Goal: Task Accomplishment & Management: Complete application form

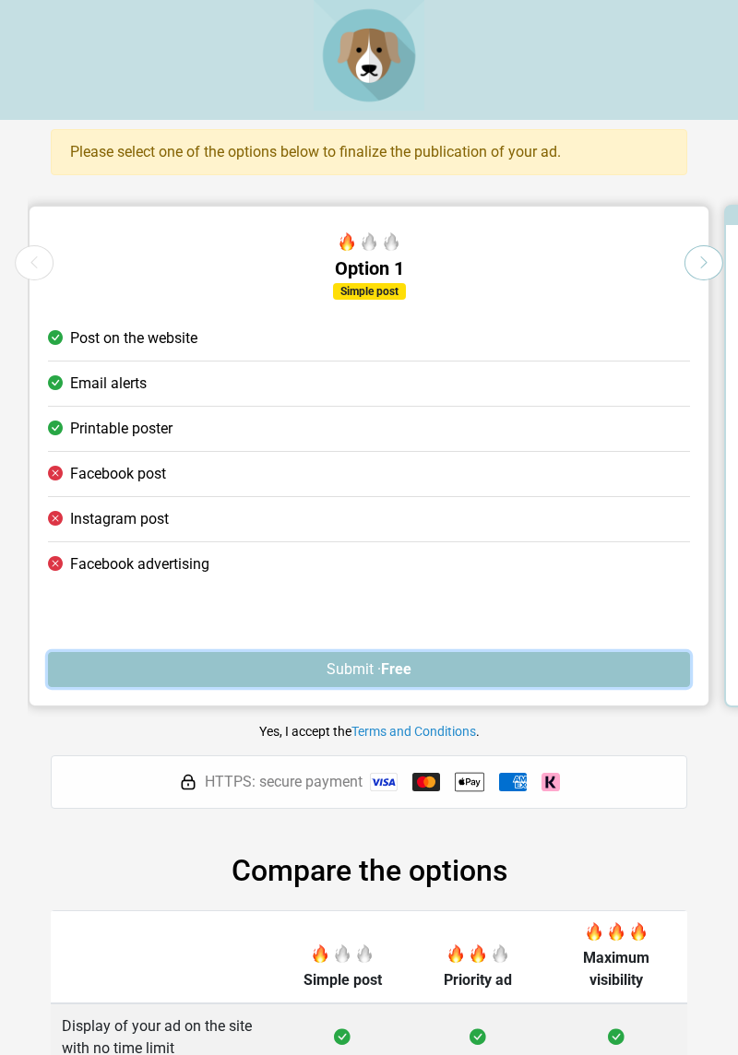
click at [396, 670] on strong "Free" at bounding box center [396, 669] width 30 height 18
click at [372, 663] on button "Submit · Free" at bounding box center [369, 669] width 642 height 35
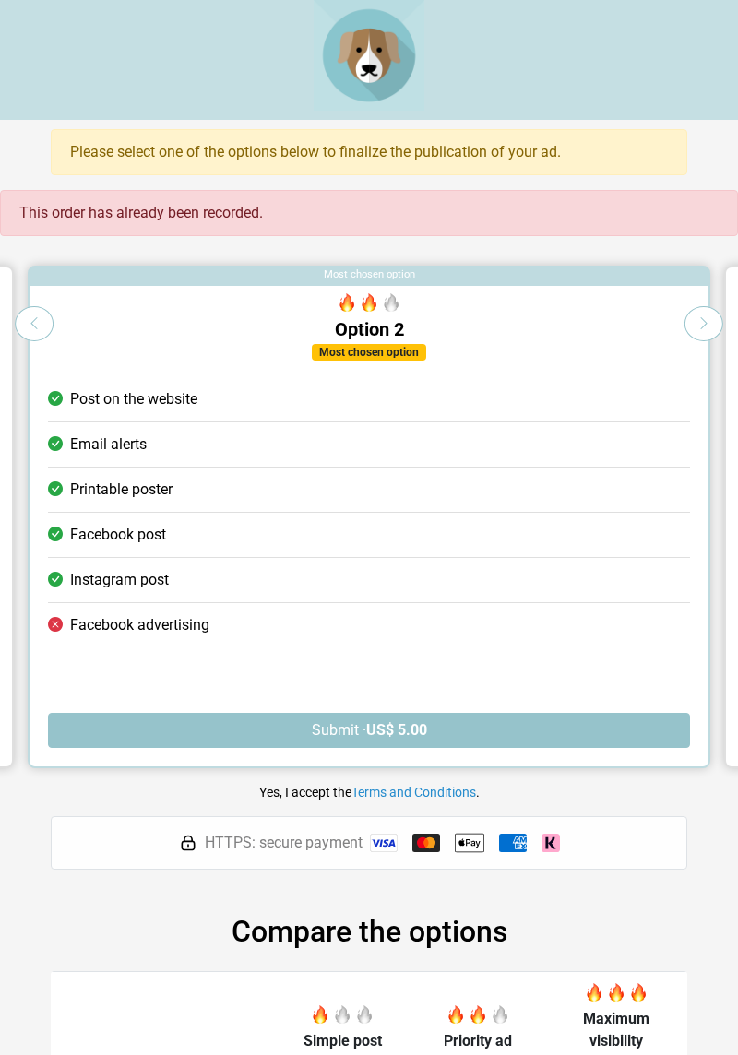
click at [694, 314] on button "Next option" at bounding box center [703, 323] width 39 height 35
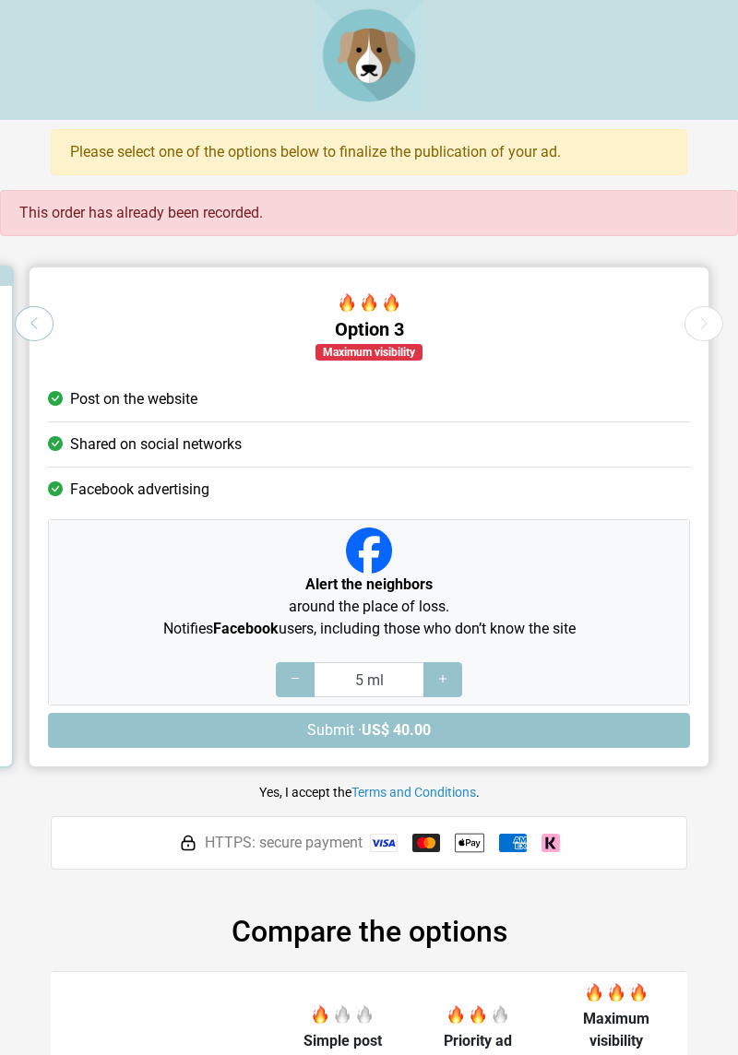
click at [703, 317] on icon at bounding box center [703, 324] width 15 height 18
click at [708, 310] on button "Next option" at bounding box center [703, 323] width 39 height 35
click at [37, 333] on button "Previous option" at bounding box center [34, 323] width 39 height 35
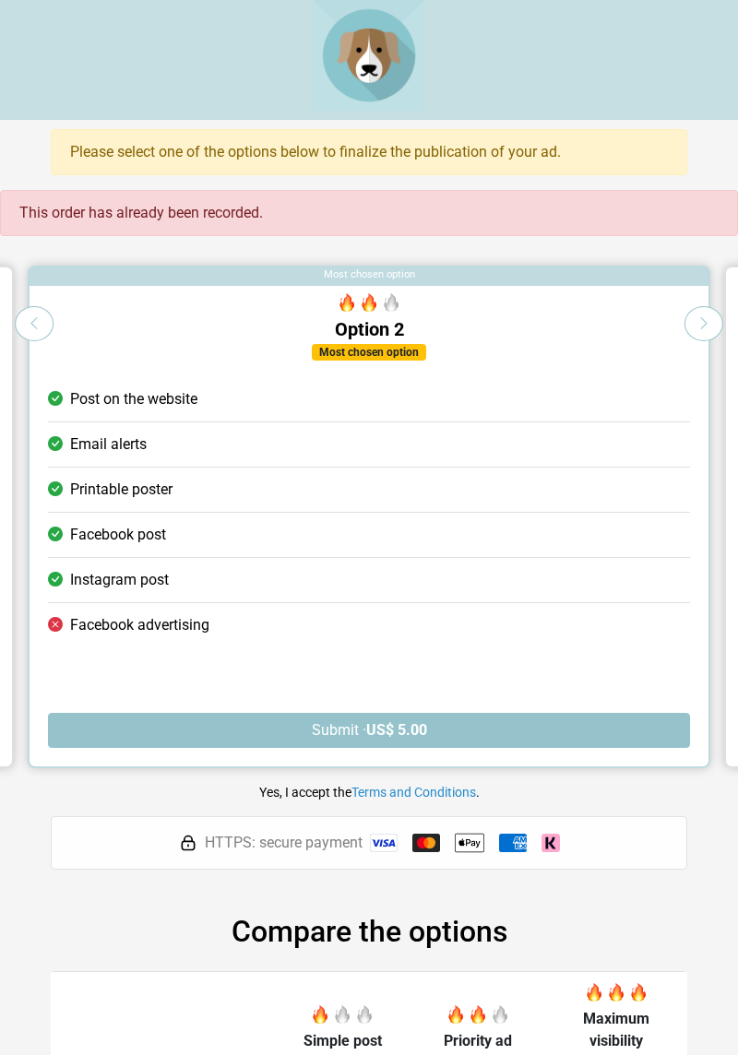
click at [38, 320] on icon at bounding box center [34, 324] width 15 height 18
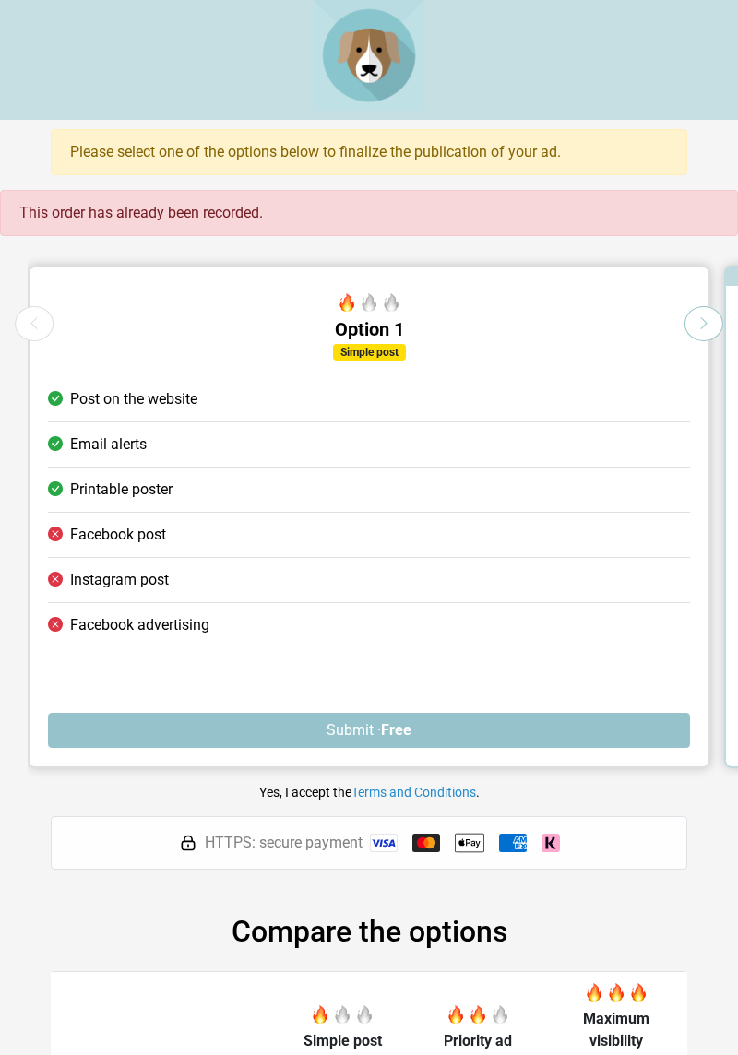
click at [398, 790] on link "Terms and Conditions" at bounding box center [413, 792] width 125 height 15
